Goal: Information Seeking & Learning: Understand process/instructions

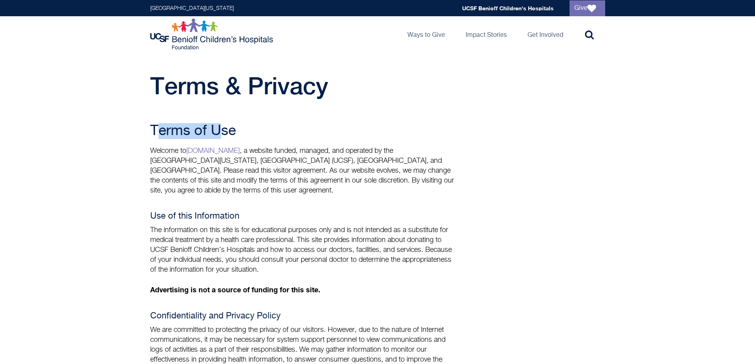
drag, startPoint x: 159, startPoint y: 134, endPoint x: 249, endPoint y: 132, distance: 89.6
click at [249, 132] on h2 "Terms of Use" at bounding box center [302, 131] width 305 height 16
drag, startPoint x: 331, startPoint y: 150, endPoint x: 372, endPoint y: 195, distance: 60.6
click at [372, 195] on p "Welcome to [DOMAIN_NAME] , a website funded, managed, and operated by the [GEOG…" at bounding box center [302, 171] width 305 height 50
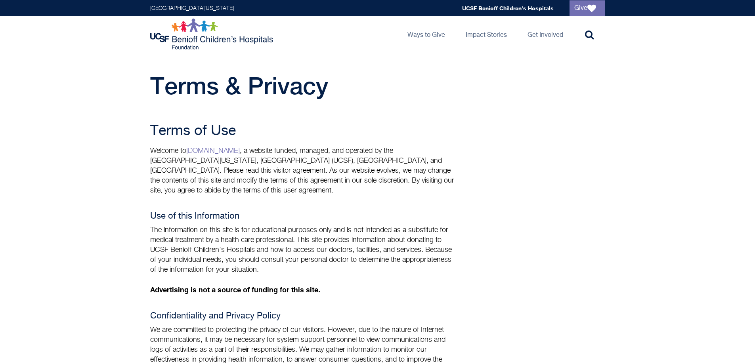
drag, startPoint x: 199, startPoint y: 228, endPoint x: 429, endPoint y: 235, distance: 230.4
click at [429, 235] on p "The information on this site is for educational purposes only and is not intend…" at bounding box center [302, 251] width 305 height 50
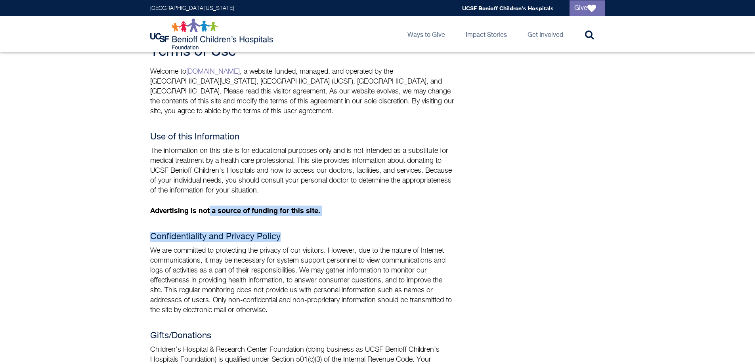
drag, startPoint x: 295, startPoint y: 211, endPoint x: 352, endPoint y: 216, distance: 57.8
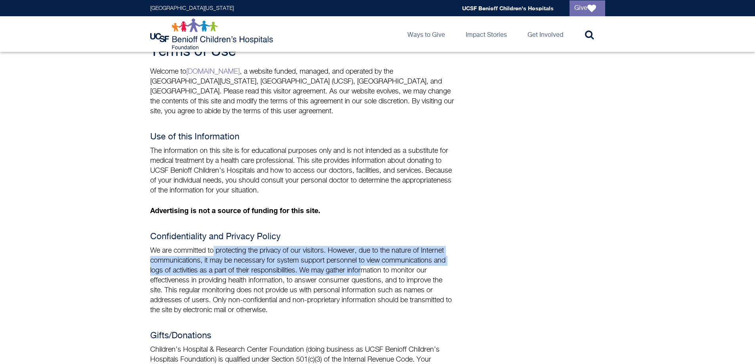
drag, startPoint x: 295, startPoint y: 262, endPoint x: 371, endPoint y: 272, distance: 77.2
click at [370, 272] on p "We are committed to protecting the privacy of our visitors. However, due to the…" at bounding box center [302, 280] width 305 height 69
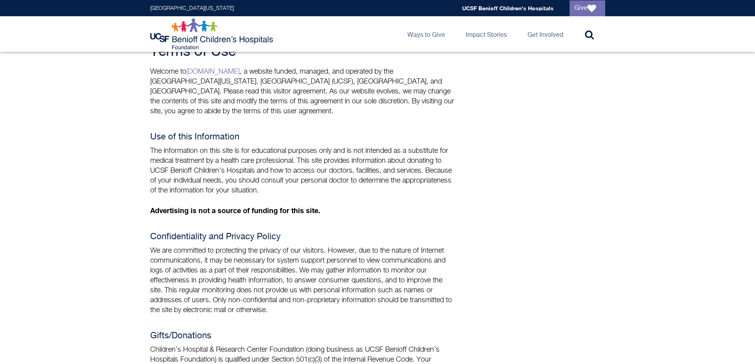
click at [371, 272] on p "We are committed to protecting the privacy of our visitors. However, due to the…" at bounding box center [302, 280] width 305 height 69
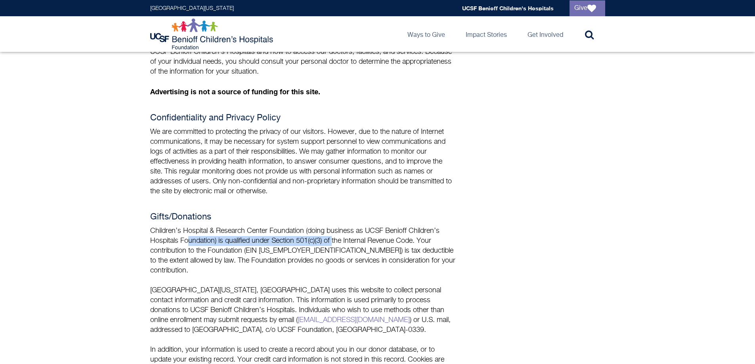
drag, startPoint x: 195, startPoint y: 236, endPoint x: 335, endPoint y: 241, distance: 139.2
click at [335, 241] on p "Children’s Hospital & Research Center Foundation (doing business as UCSF Beniof…" at bounding box center [302, 251] width 305 height 50
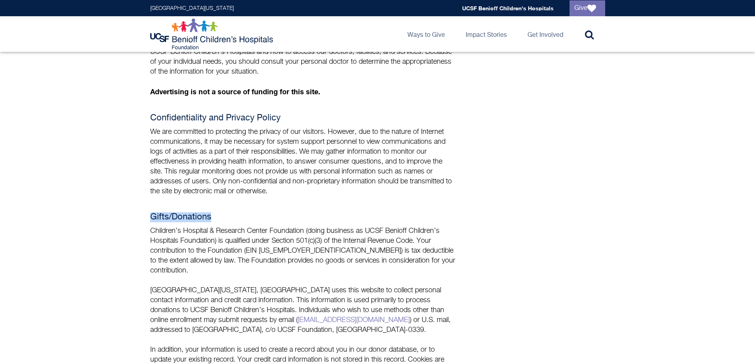
drag, startPoint x: 217, startPoint y: 218, endPoint x: 234, endPoint y: 218, distance: 16.3
click at [234, 218] on h4 "Gifts/Donations" at bounding box center [302, 217] width 305 height 10
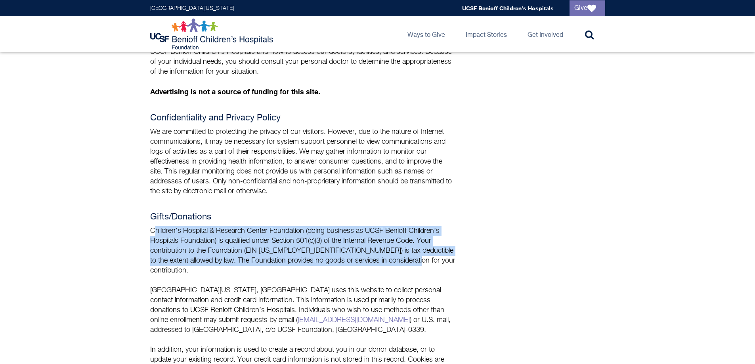
drag, startPoint x: 155, startPoint y: 231, endPoint x: 409, endPoint y: 260, distance: 255.8
click at [409, 260] on p "Children’s Hospital & Research Center Foundation (doing business as UCSF Beniof…" at bounding box center [302, 251] width 305 height 50
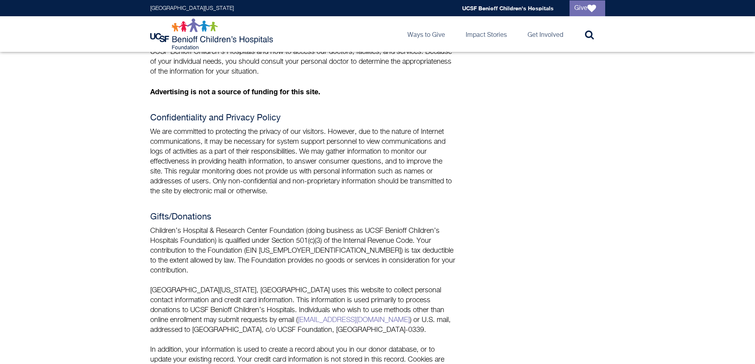
scroll to position [278, 0]
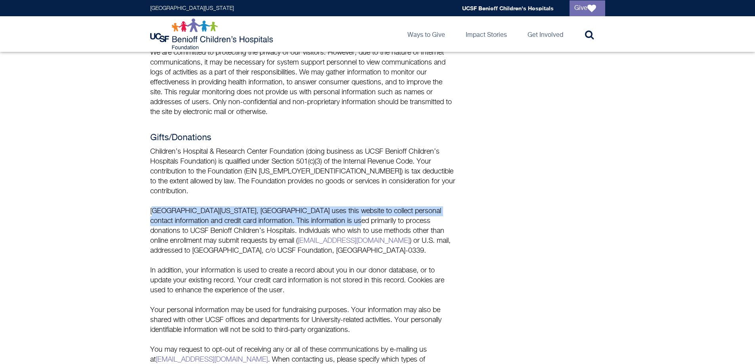
drag, startPoint x: 154, startPoint y: 201, endPoint x: 314, endPoint y: 213, distance: 161.0
click at [310, 214] on p "[GEOGRAPHIC_DATA][US_STATE], [GEOGRAPHIC_DATA] uses this website to collect per…" at bounding box center [302, 232] width 305 height 50
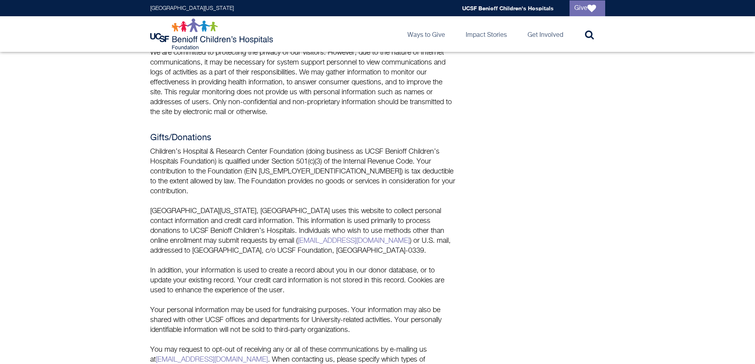
click at [314, 213] on p "[GEOGRAPHIC_DATA][US_STATE], [GEOGRAPHIC_DATA] uses this website to collect per…" at bounding box center [302, 232] width 305 height 50
